Goal: Transaction & Acquisition: Purchase product/service

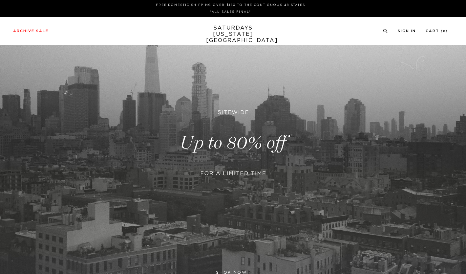
click at [220, 129] on div at bounding box center [233, 137] width 159 height 51
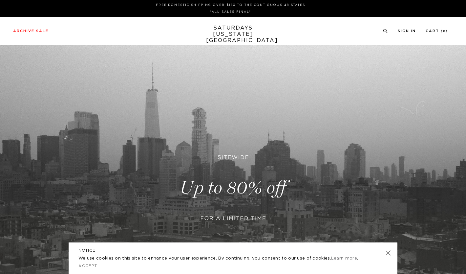
click at [223, 181] on link at bounding box center [233, 187] width 466 height 285
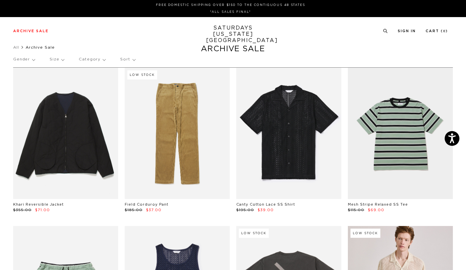
click at [56, 56] on p "Size" at bounding box center [57, 59] width 14 height 15
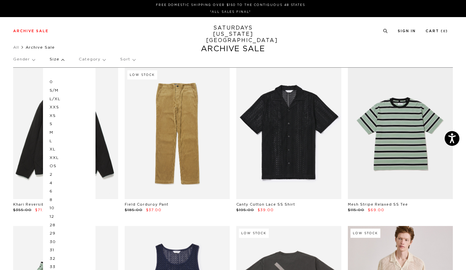
click at [48, 140] on div "0 S/M L/XL XXS XS S M L XL XXL OS 2 4 6 8 10 12 28 29 30 31 32 33 34 36" at bounding box center [69, 183] width 53 height 230
click at [52, 141] on p "L" at bounding box center [69, 141] width 39 height 9
click at [50, 141] on p "L" at bounding box center [69, 141] width 39 height 9
click at [53, 140] on p "L" at bounding box center [69, 141] width 39 height 9
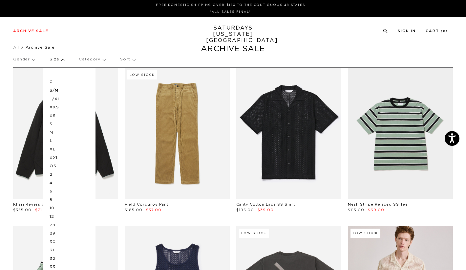
click at [53, 140] on p "L" at bounding box center [69, 141] width 39 height 9
click at [161, 54] on div "Gender Size 0 S/M L/XL XXS XS S M L XL XXL OS 2 4 6 8 10 12 28 29 30 31 32 33 3…" at bounding box center [233, 60] width 440 height 17
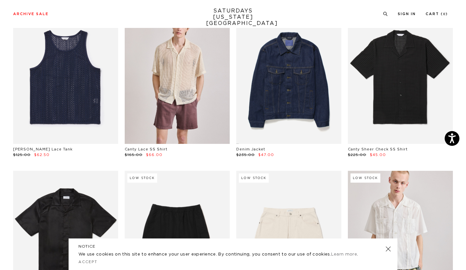
scroll to position [241, 0]
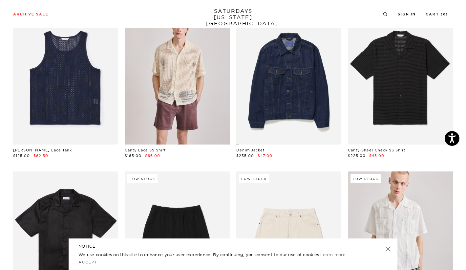
click at [283, 95] on link at bounding box center [288, 78] width 105 height 131
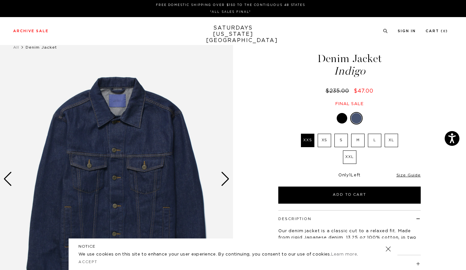
click at [226, 179] on div "Next slide" at bounding box center [225, 179] width 9 height 14
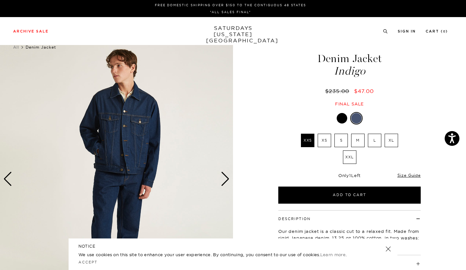
click at [226, 179] on div "Next slide" at bounding box center [225, 179] width 9 height 14
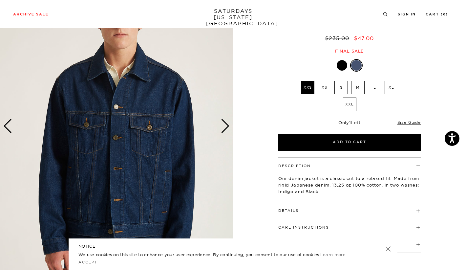
scroll to position [53, 0]
click at [374, 91] on label "L" at bounding box center [374, 87] width 13 height 13
click at [0, 0] on input "L" at bounding box center [0, 0] width 0 height 0
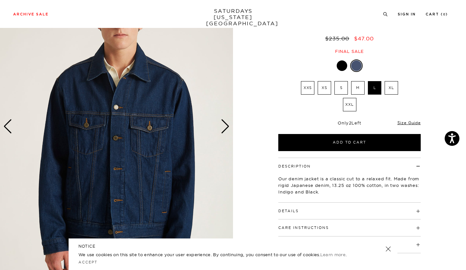
click at [335, 142] on button "Add to Cart" at bounding box center [349, 142] width 142 height 17
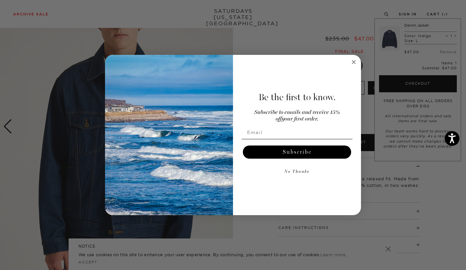
click at [300, 172] on button "No Thanks" at bounding box center [297, 171] width 111 height 13
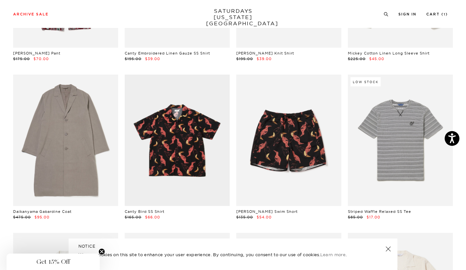
scroll to position [1129, 0]
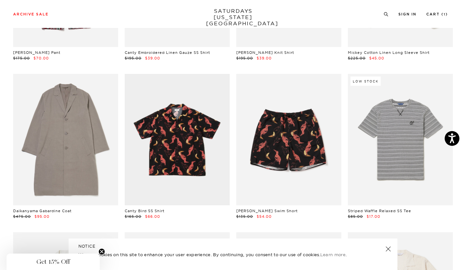
click at [79, 159] on link at bounding box center [65, 139] width 105 height 131
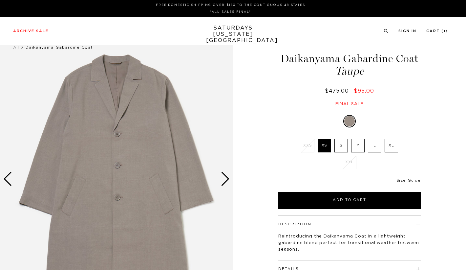
click at [372, 147] on label "L" at bounding box center [374, 145] width 13 height 13
click at [0, 0] on input "L" at bounding box center [0, 0] width 0 height 0
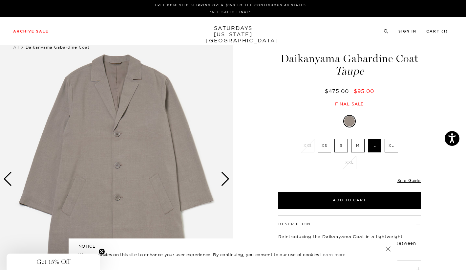
click at [229, 183] on div "Next slide" at bounding box center [225, 179] width 9 height 14
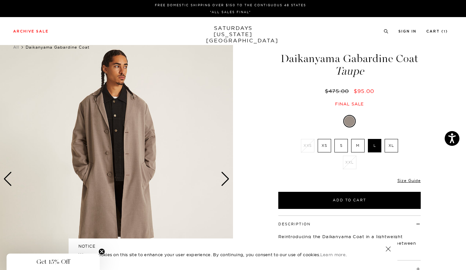
click at [229, 183] on div "Next slide" at bounding box center [225, 179] width 9 height 14
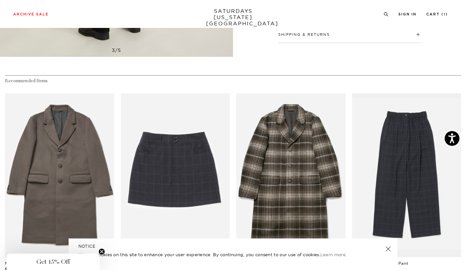
scroll to position [268, 0]
click at [86, 171] on link "files/M42317TC01-ON-BUNGEE_01.jpg" at bounding box center [59, 175] width 109 height 164
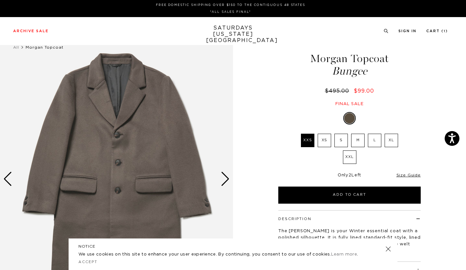
click at [374, 142] on label "L" at bounding box center [374, 140] width 13 height 13
click at [0, 0] on input "L" at bounding box center [0, 0] width 0 height 0
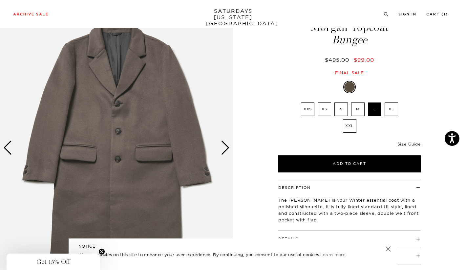
scroll to position [31, 0]
click at [224, 152] on div "Next slide" at bounding box center [225, 148] width 9 height 14
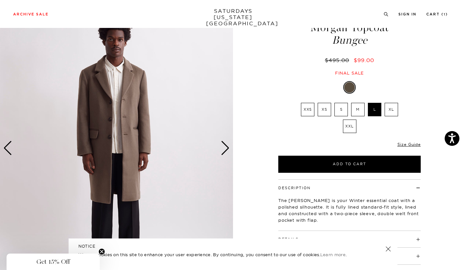
click at [224, 152] on div "Next slide" at bounding box center [225, 148] width 9 height 14
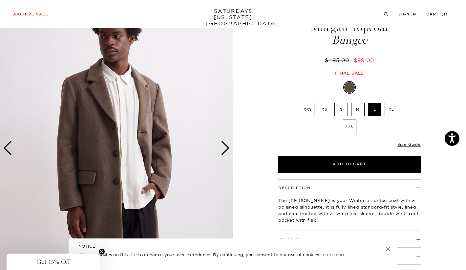
click at [224, 152] on div "Next slide" at bounding box center [225, 148] width 9 height 14
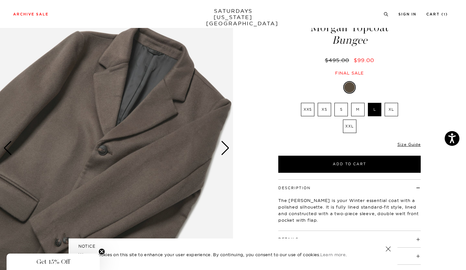
click at [336, 166] on button "Add to Cart" at bounding box center [349, 164] width 142 height 17
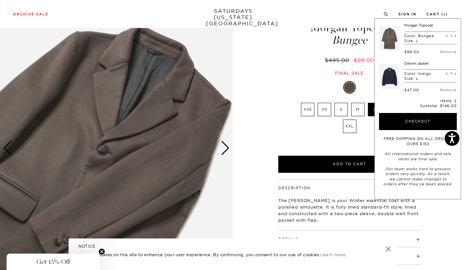
scroll to position [0, 0]
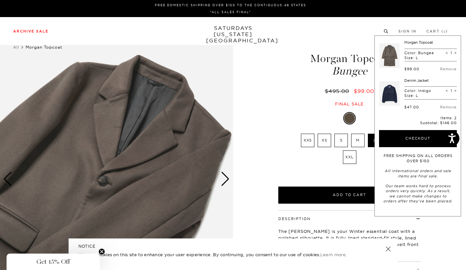
click at [37, 32] on link "Archive Sale" at bounding box center [30, 32] width 35 height 4
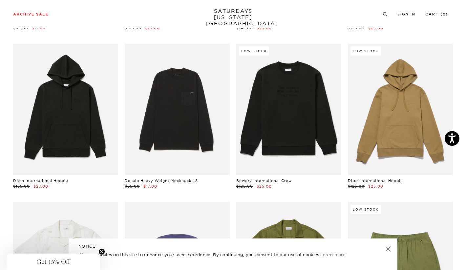
scroll to position [2715, 2]
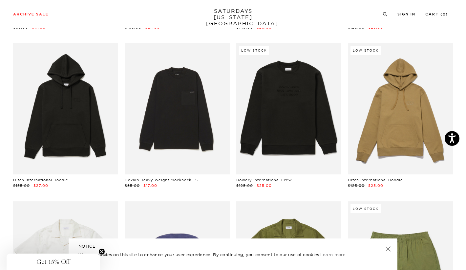
click at [265, 154] on link at bounding box center [288, 108] width 105 height 131
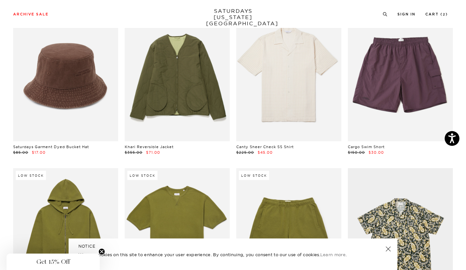
scroll to position [3061, 4]
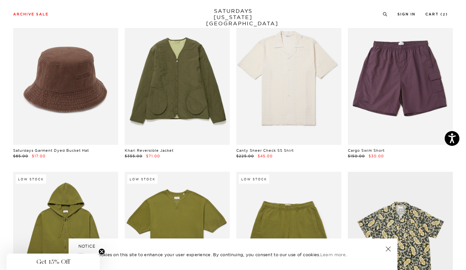
click at [187, 111] on link at bounding box center [177, 78] width 105 height 131
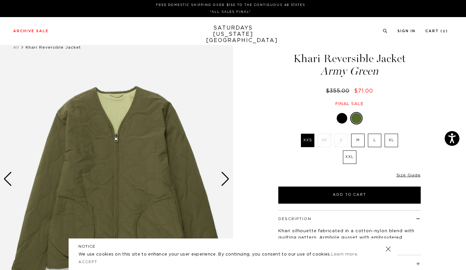
click at [226, 179] on div "Next slide" at bounding box center [225, 179] width 9 height 14
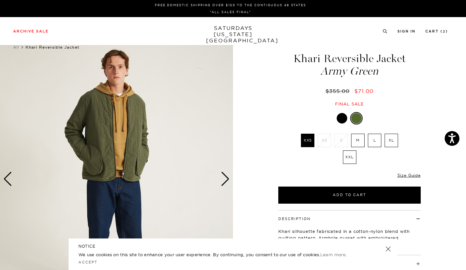
click at [226, 179] on div "Next slide" at bounding box center [225, 179] width 9 height 14
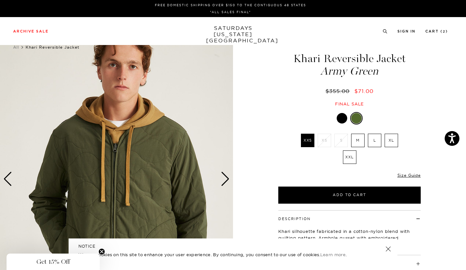
click at [226, 179] on div "Next slide" at bounding box center [225, 179] width 9 height 14
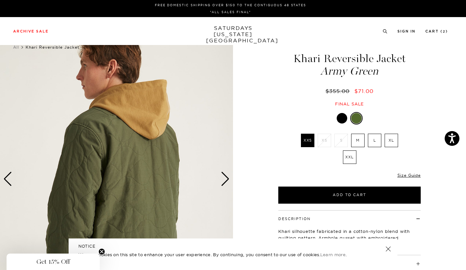
click at [226, 179] on div "Next slide" at bounding box center [225, 179] width 9 height 14
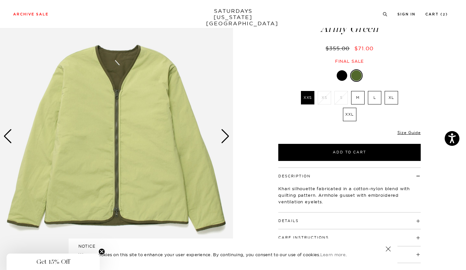
scroll to position [43, 0]
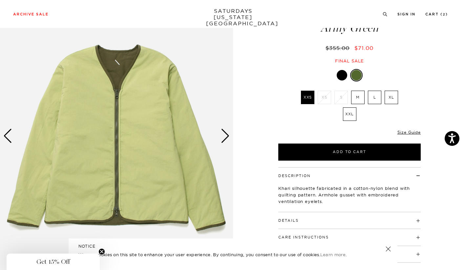
click at [343, 72] on div at bounding box center [342, 75] width 11 height 11
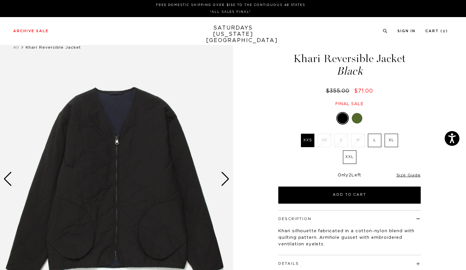
click at [228, 179] on div "Next slide" at bounding box center [225, 179] width 9 height 14
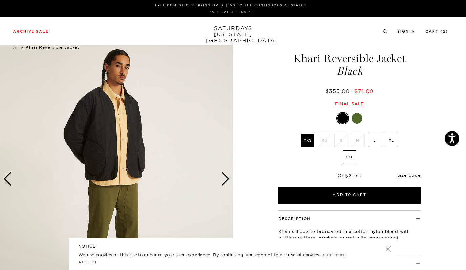
click at [228, 179] on div "Next slide" at bounding box center [225, 179] width 9 height 14
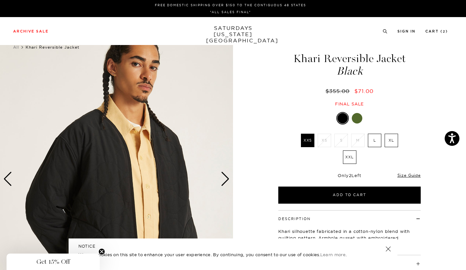
click at [228, 179] on div "Next slide" at bounding box center [225, 179] width 9 height 14
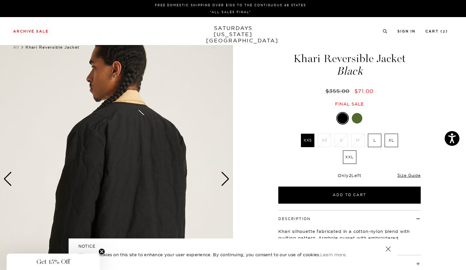
click at [228, 179] on div "Next slide" at bounding box center [225, 179] width 9 height 14
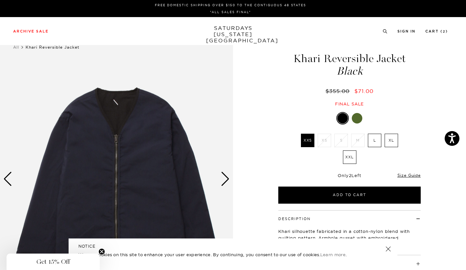
click at [376, 139] on label "L" at bounding box center [374, 140] width 13 height 13
click at [0, 0] on input "L" at bounding box center [0, 0] width 0 height 0
click at [346, 191] on button "Add to Cart" at bounding box center [349, 194] width 142 height 17
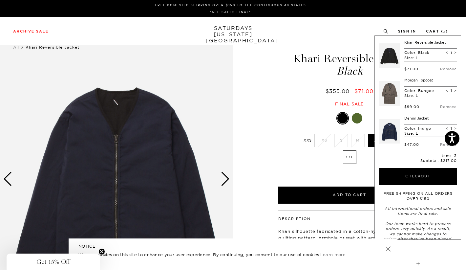
click at [273, 148] on div "Black XXS XS S M L XL XXL XXS S" at bounding box center [350, 158] width 164 height 92
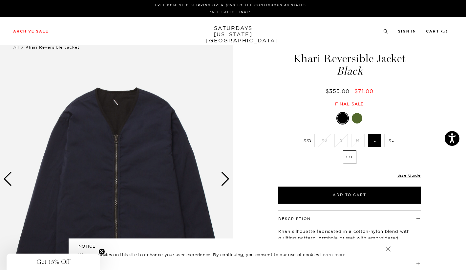
click at [408, 177] on link "Size Guide" at bounding box center [409, 175] width 23 height 5
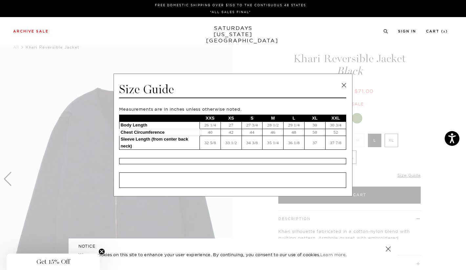
click at [372, 165] on span at bounding box center [230, 135] width 461 height 270
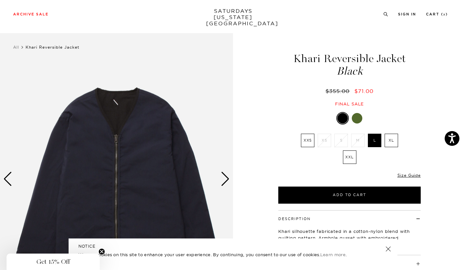
scroll to position [95, 0]
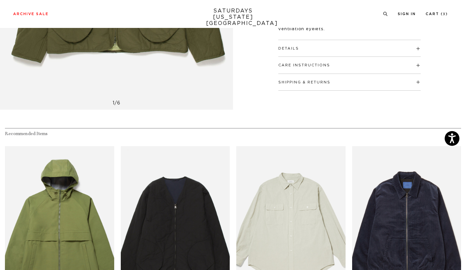
scroll to position [215, 0]
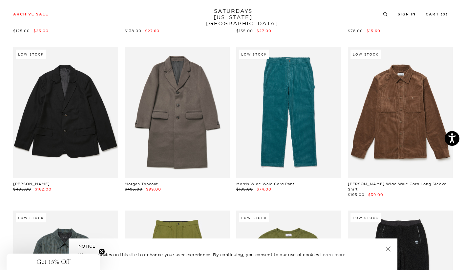
scroll to position [4627, 4]
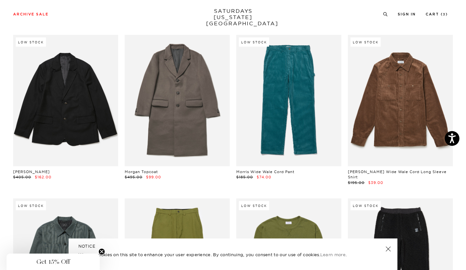
click at [412, 127] on link at bounding box center [400, 100] width 105 height 131
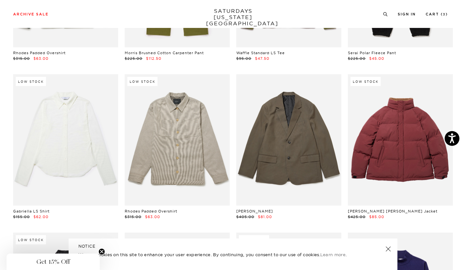
scroll to position [4910, 2]
click at [184, 168] on link at bounding box center [177, 139] width 105 height 131
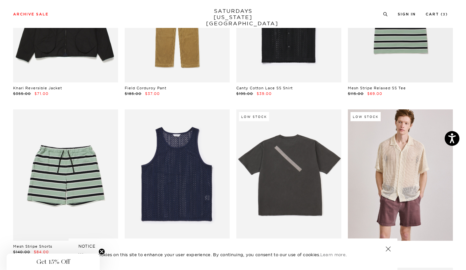
scroll to position [0, 2]
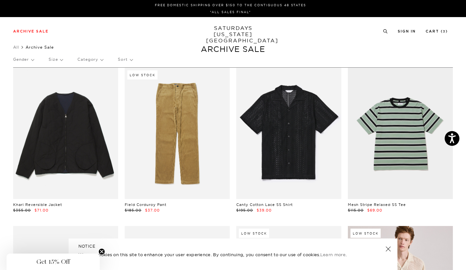
click at [57, 62] on p "Size" at bounding box center [56, 59] width 14 height 15
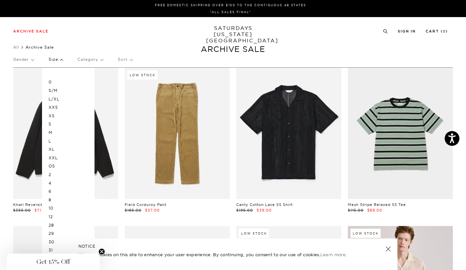
click at [52, 139] on p "L" at bounding box center [68, 141] width 39 height 9
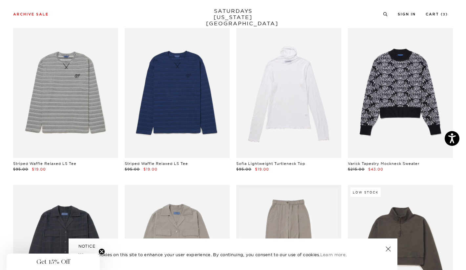
scroll to position [2917, 0]
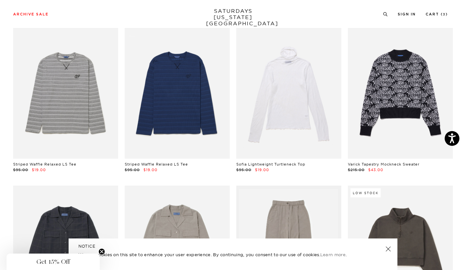
click at [181, 104] on link at bounding box center [177, 92] width 105 height 131
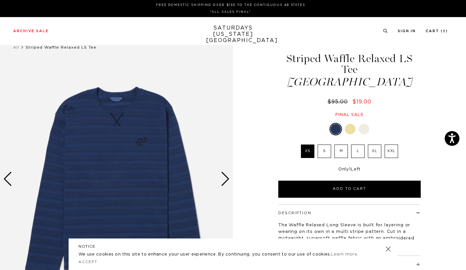
click at [349, 124] on div at bounding box center [350, 129] width 11 height 11
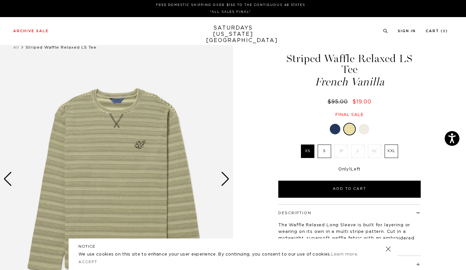
click at [363, 124] on div at bounding box center [364, 129] width 11 height 11
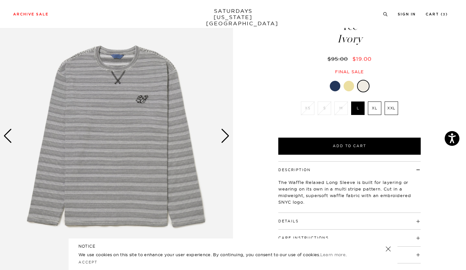
scroll to position [37, 0]
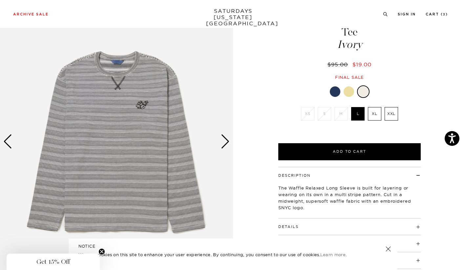
click at [340, 143] on button "Add to Cart" at bounding box center [349, 151] width 142 height 17
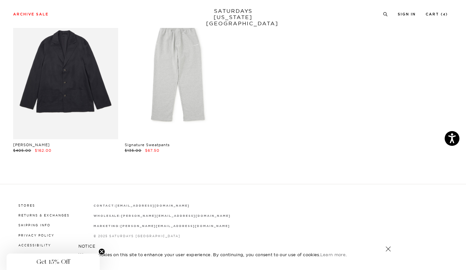
scroll to position [3525, 4]
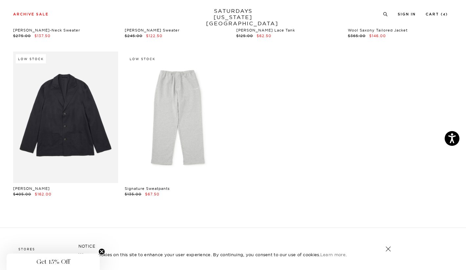
click at [73, 141] on link at bounding box center [65, 117] width 105 height 131
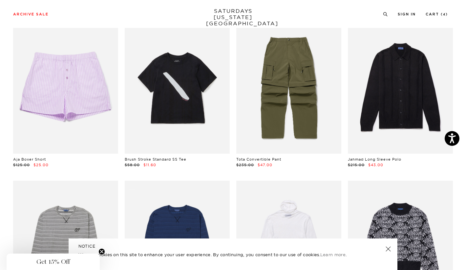
scroll to position [2765, 4]
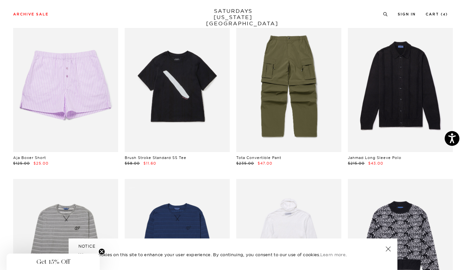
click at [397, 118] on link at bounding box center [400, 86] width 105 height 131
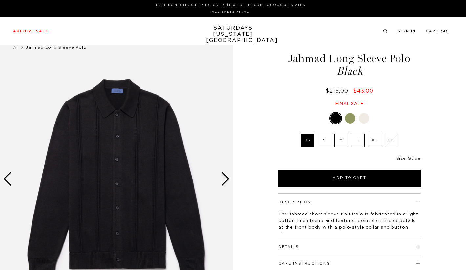
click at [350, 116] on div at bounding box center [350, 118] width 11 height 11
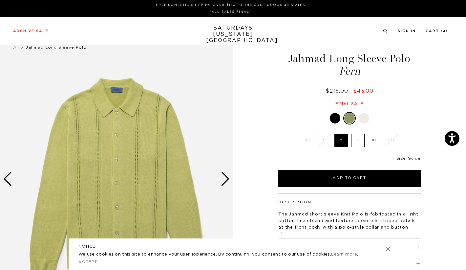
click at [362, 119] on div at bounding box center [364, 118] width 11 height 11
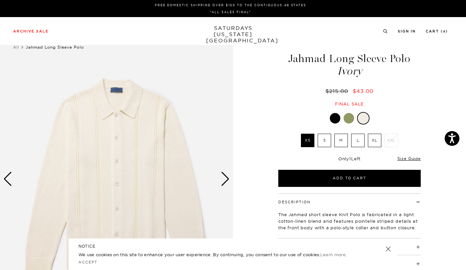
click at [343, 117] on div at bounding box center [349, 118] width 142 height 12
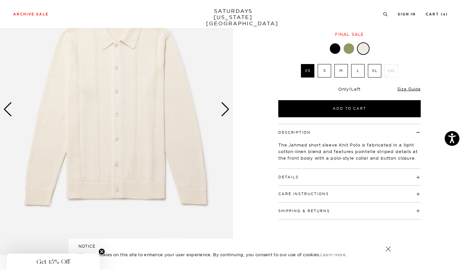
scroll to position [33, 0]
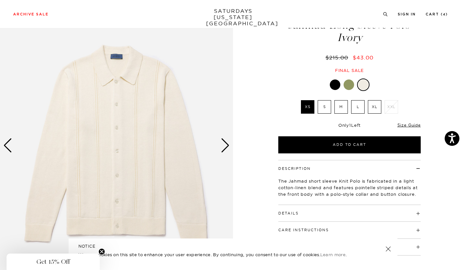
click at [348, 87] on div at bounding box center [349, 84] width 11 height 11
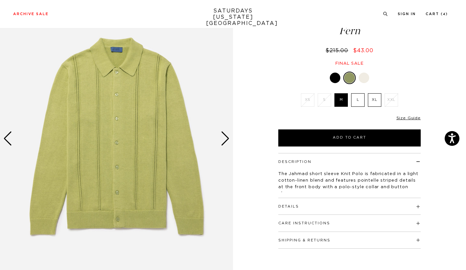
scroll to position [40, 0]
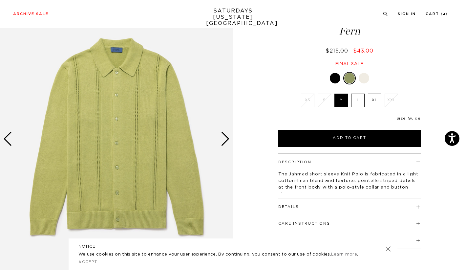
click at [358, 99] on label "L" at bounding box center [357, 100] width 13 height 13
click at [0, 0] on input "L" at bounding box center [0, 0] width 0 height 0
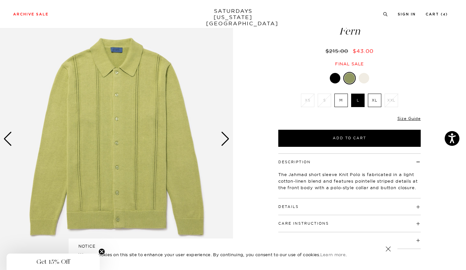
click at [333, 137] on button "Add to Cart" at bounding box center [349, 138] width 142 height 17
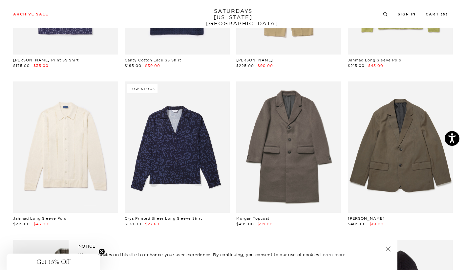
scroll to position [1913, 0]
click at [378, 133] on link at bounding box center [400, 147] width 105 height 131
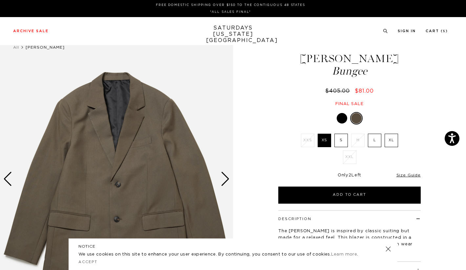
click at [374, 137] on label "L" at bounding box center [374, 140] width 13 height 13
click at [0, 0] on input "L" at bounding box center [0, 0] width 0 height 0
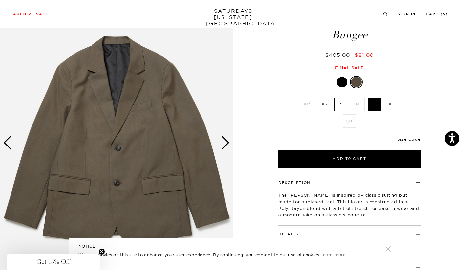
scroll to position [35, 0]
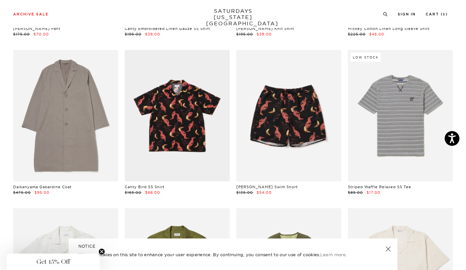
scroll to position [1152, 0]
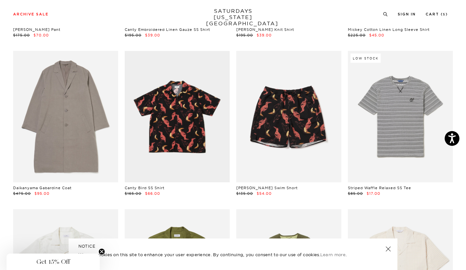
click at [73, 98] on link at bounding box center [65, 116] width 105 height 131
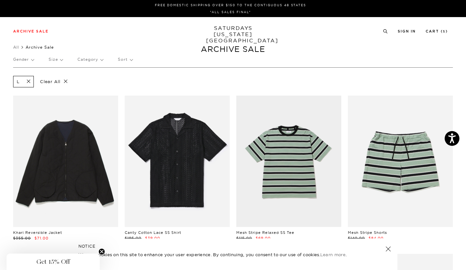
click at [30, 79] on span at bounding box center [27, 81] width 14 height 6
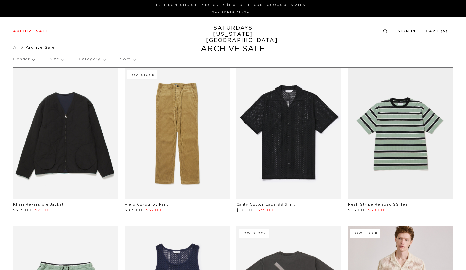
click at [61, 60] on p "Size" at bounding box center [57, 59] width 14 height 15
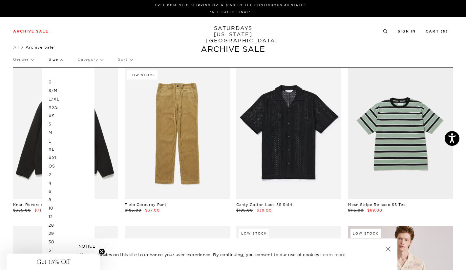
click at [54, 108] on p "XXS" at bounding box center [68, 107] width 39 height 9
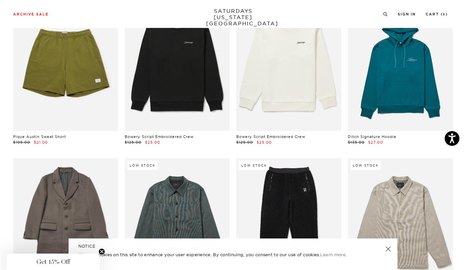
scroll to position [547, 0]
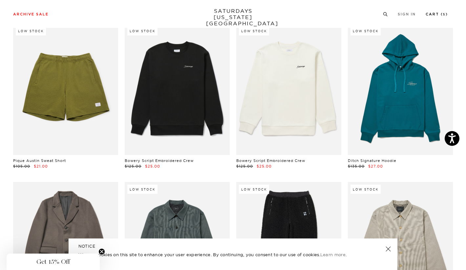
click at [433, 14] on link "Cart ( 5 )" at bounding box center [437, 14] width 22 height 4
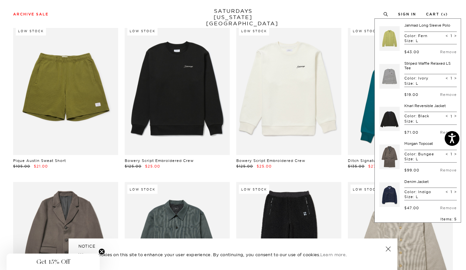
scroll to position [96, 0]
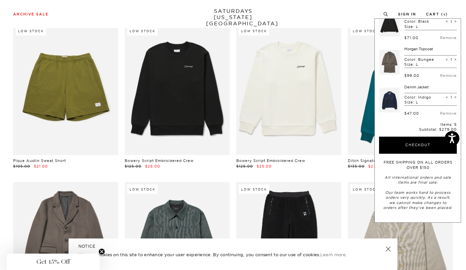
click at [407, 142] on button "Checkout" at bounding box center [418, 145] width 78 height 17
